Goal: Task Accomplishment & Management: Manage account settings

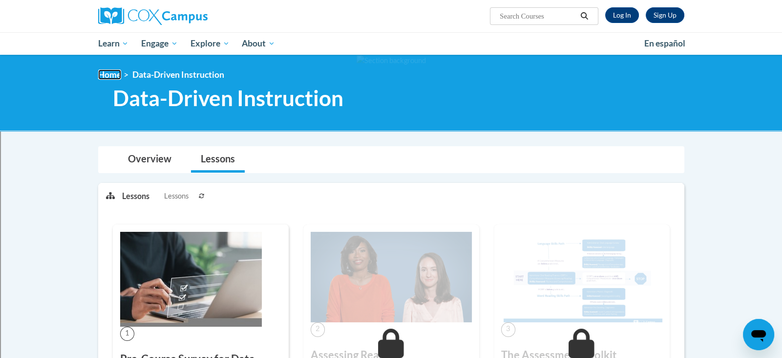
click at [108, 73] on link "Home" at bounding box center [109, 74] width 23 height 10
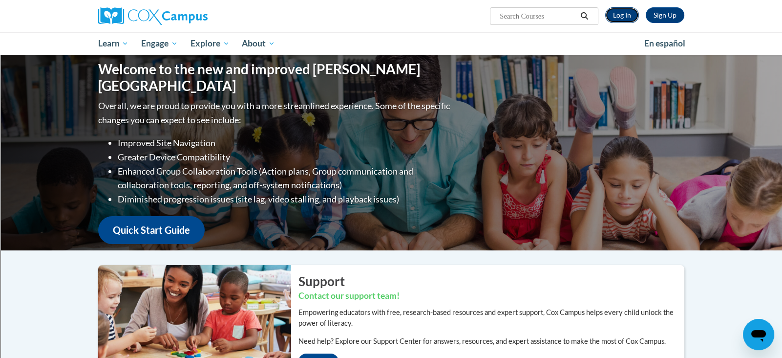
click at [619, 12] on link "Log In" at bounding box center [622, 15] width 34 height 16
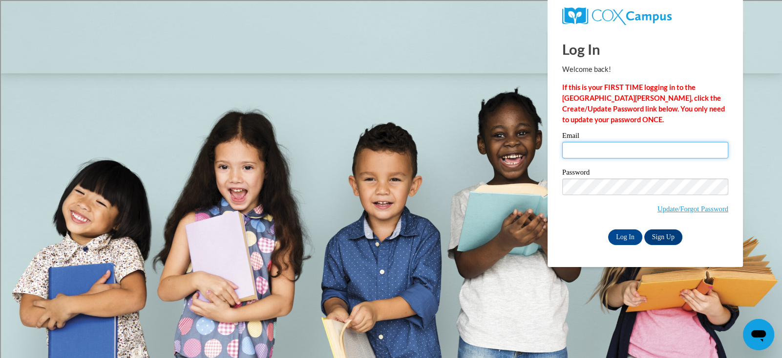
click at [592, 153] on input "Email" at bounding box center [645, 150] width 166 height 17
type input "elafond@marinette.k12.wi.us"
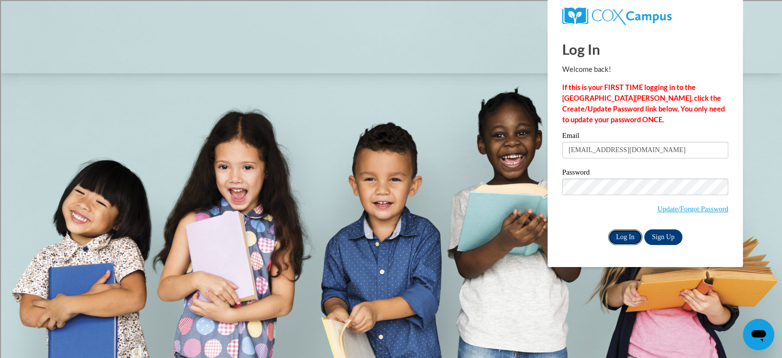
click at [627, 236] on input "Log In" at bounding box center [625, 237] width 34 height 16
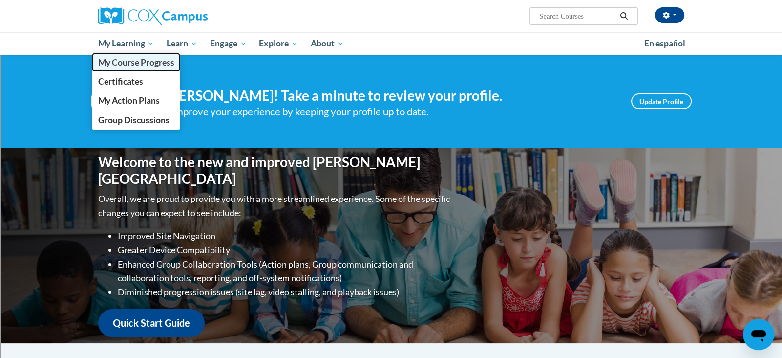
click at [124, 67] on link "My Course Progress" at bounding box center [136, 62] width 89 height 19
